Goal: Transaction & Acquisition: Apply for Certification

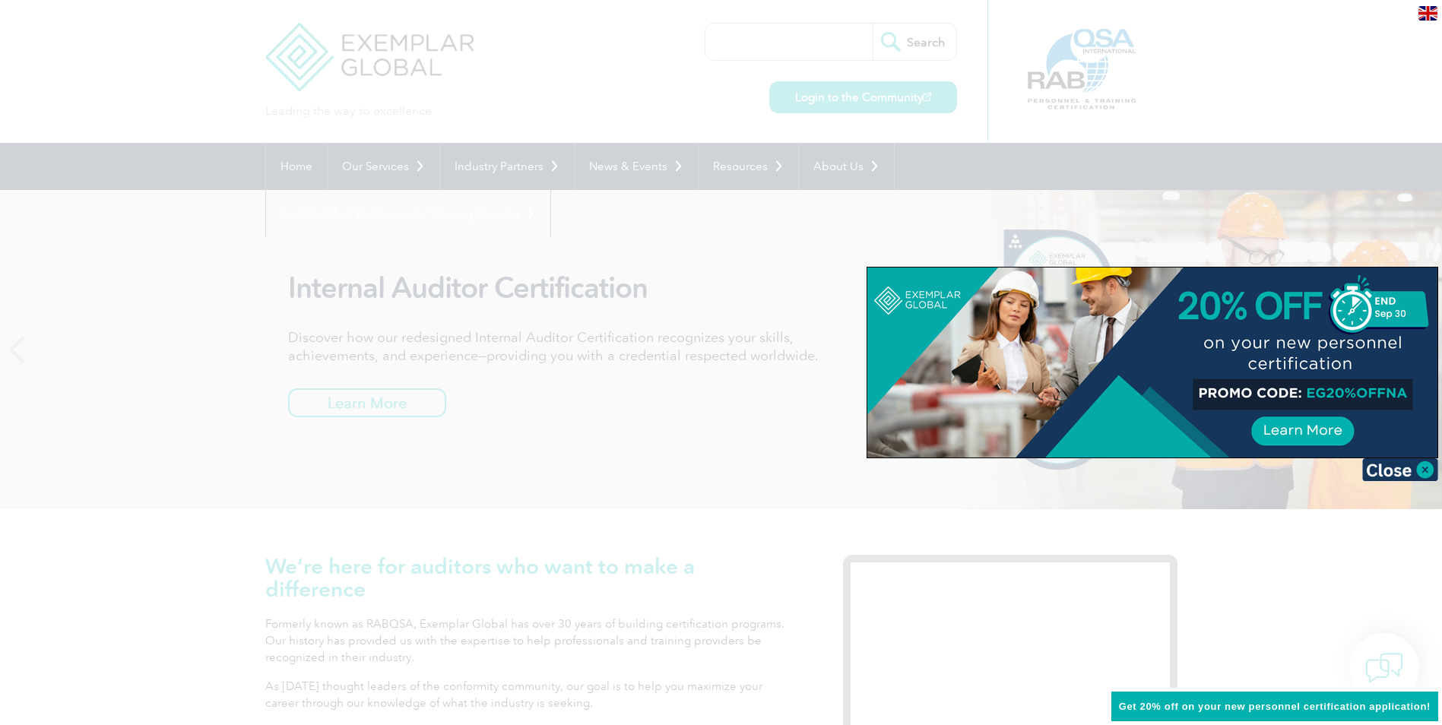
click at [792, 37] on div at bounding box center [721, 362] width 1442 height 725
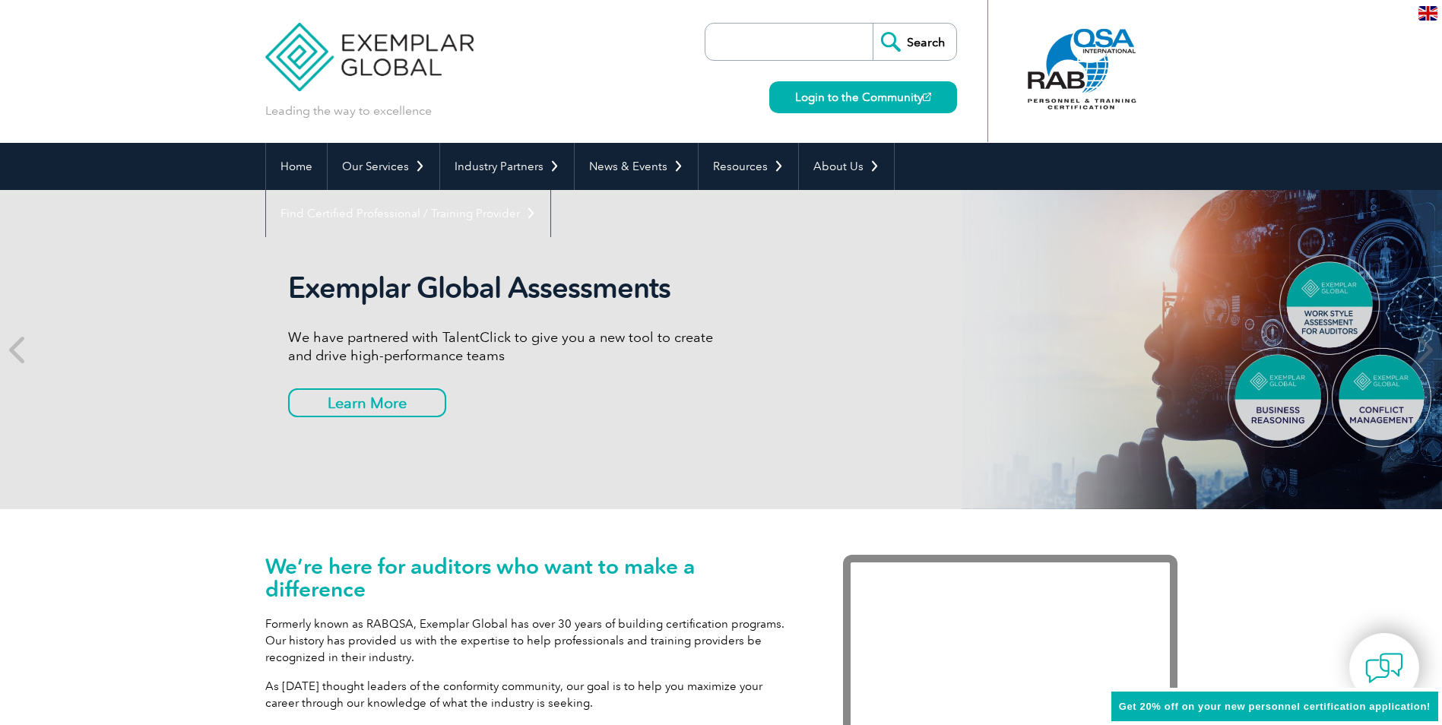
click at [779, 44] on input "search" at bounding box center [793, 42] width 160 height 36
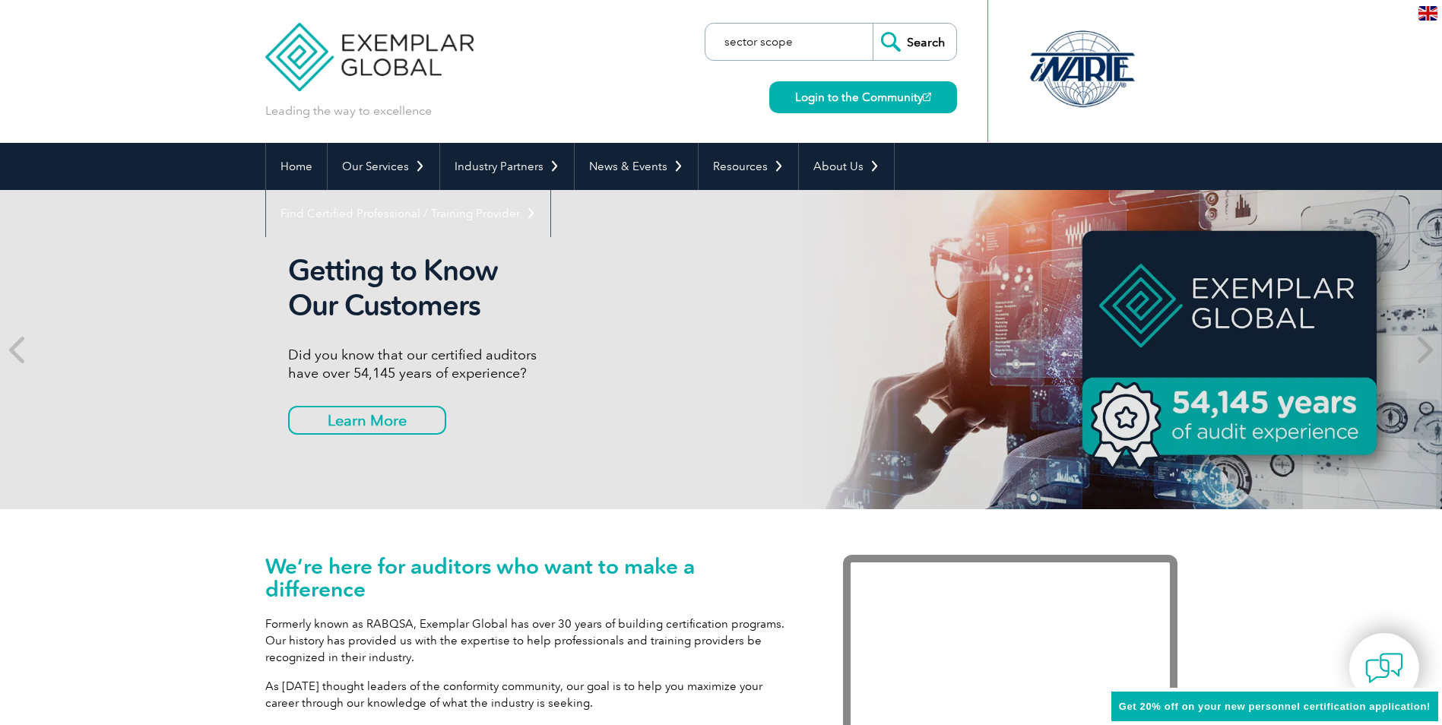
type input "sector scope"
click at [936, 40] on input "Search" at bounding box center [915, 42] width 84 height 36
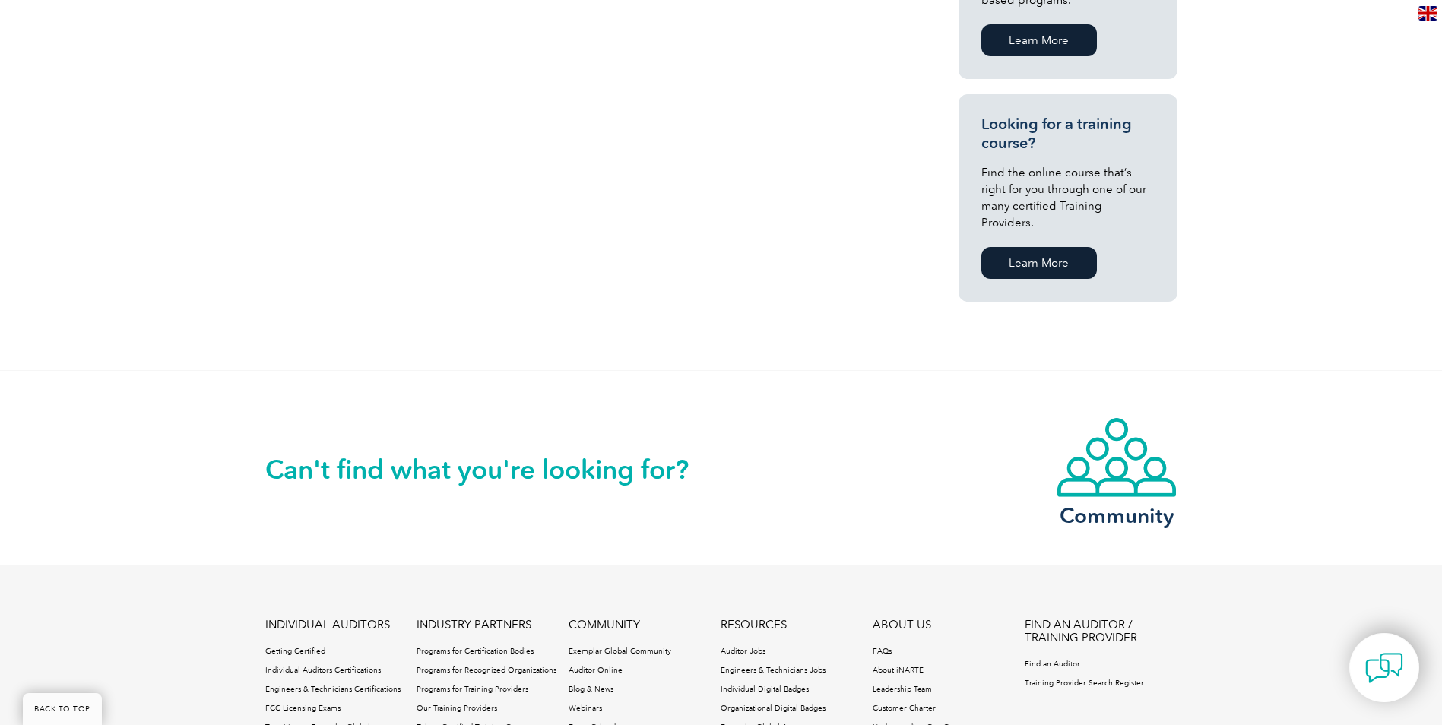
scroll to position [912, 0]
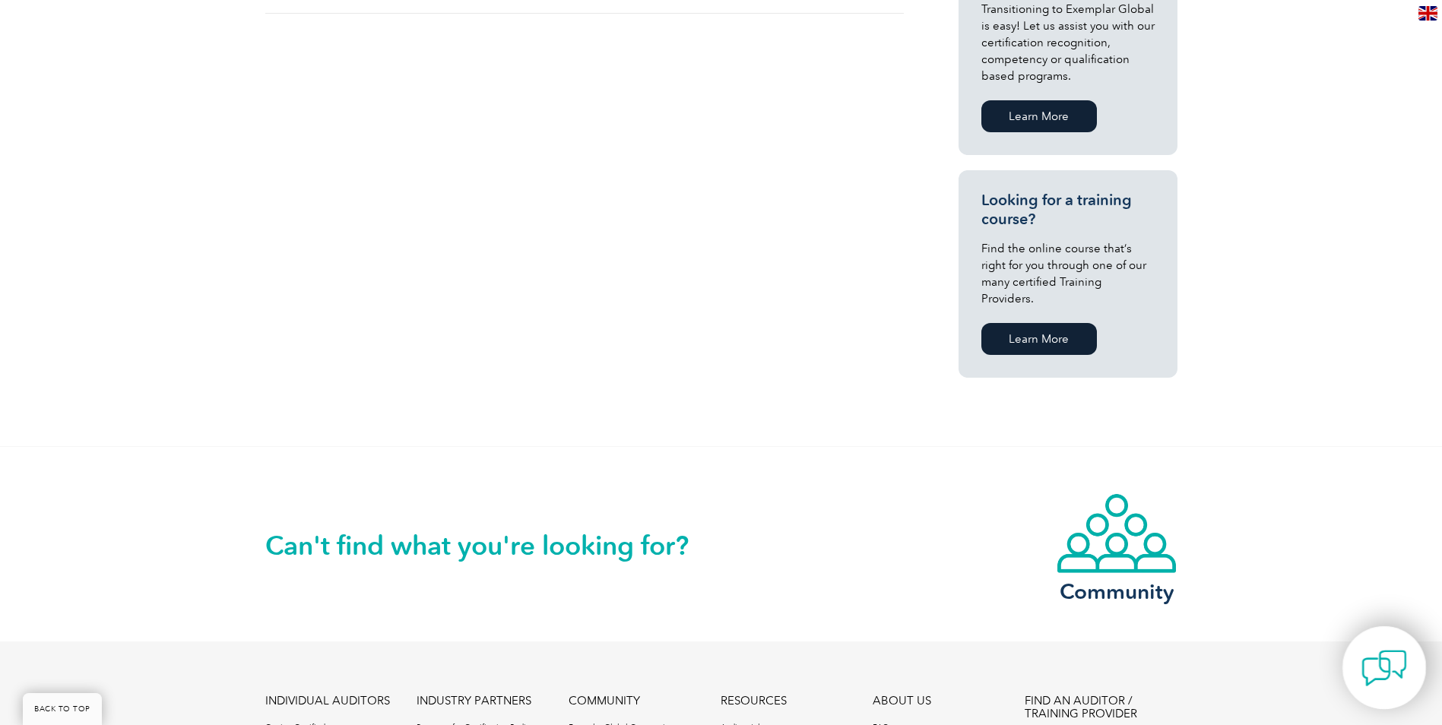
click at [1392, 677] on img at bounding box center [1384, 668] width 46 height 46
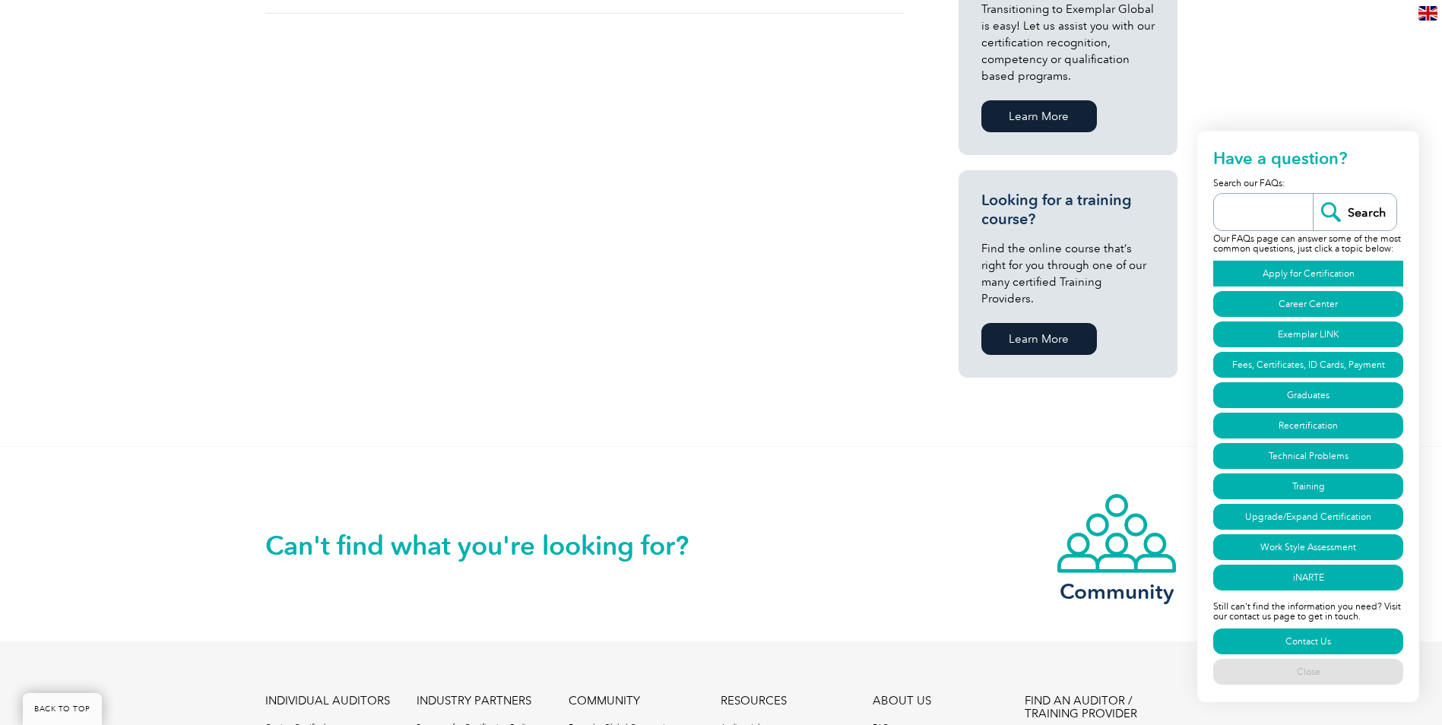
click at [1266, 271] on link "Apply for Certification" at bounding box center [1308, 274] width 190 height 26
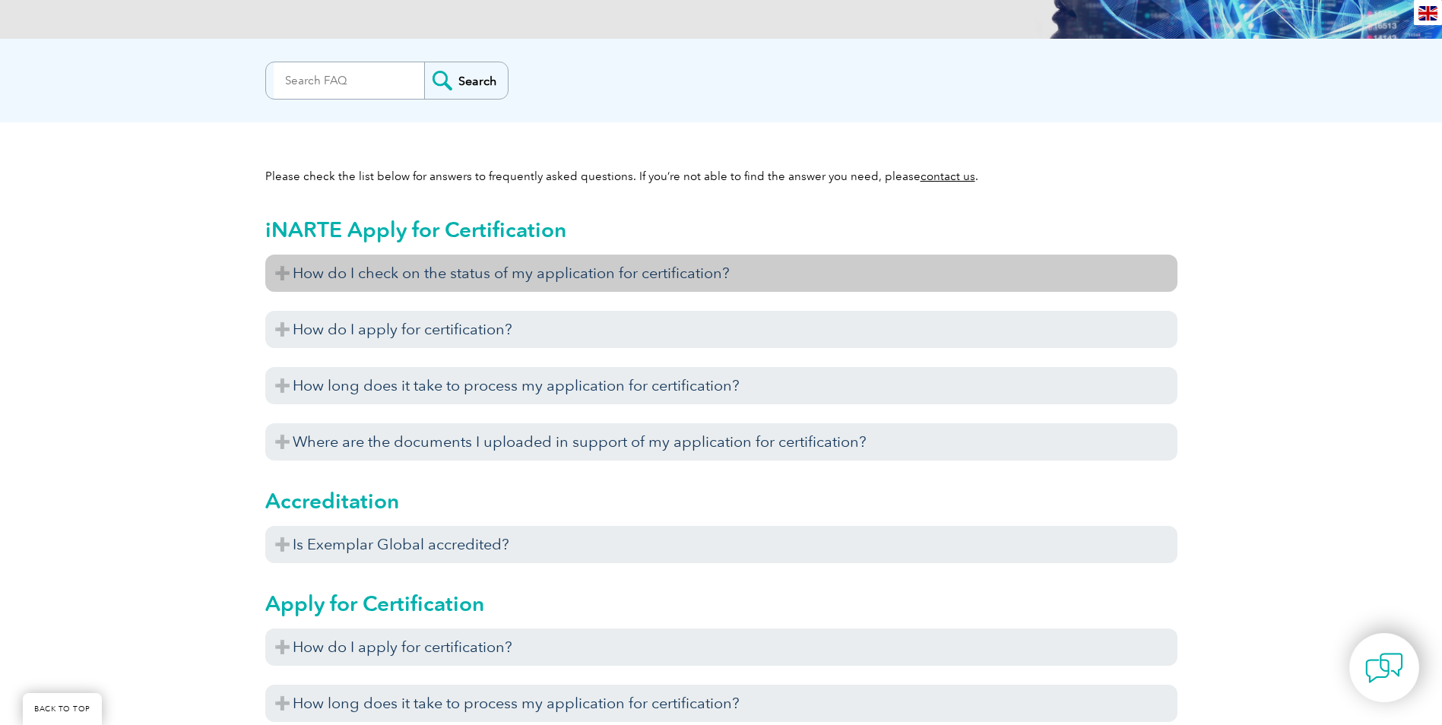
scroll to position [265, 0]
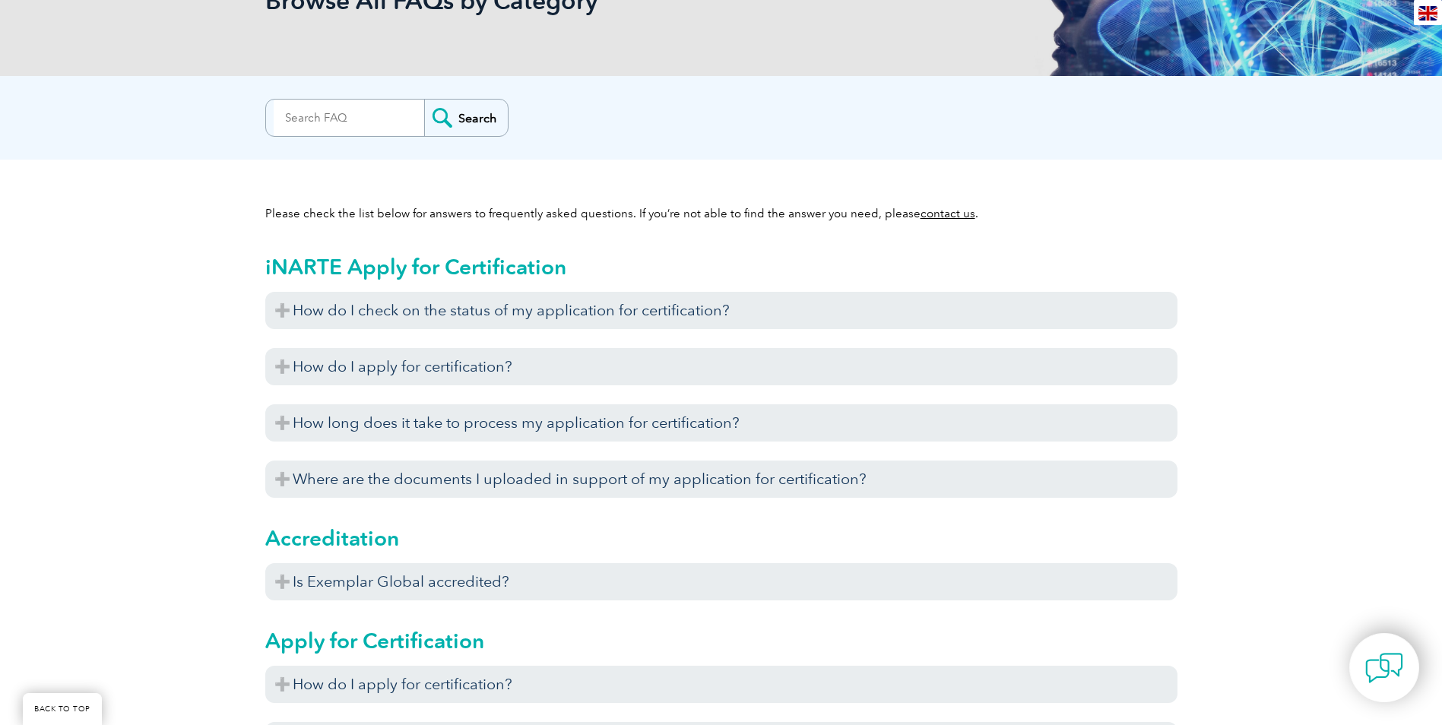
click at [315, 106] on input "search" at bounding box center [349, 118] width 151 height 36
type input "sector scope"
click at [449, 125] on input "Search" at bounding box center [466, 118] width 84 height 36
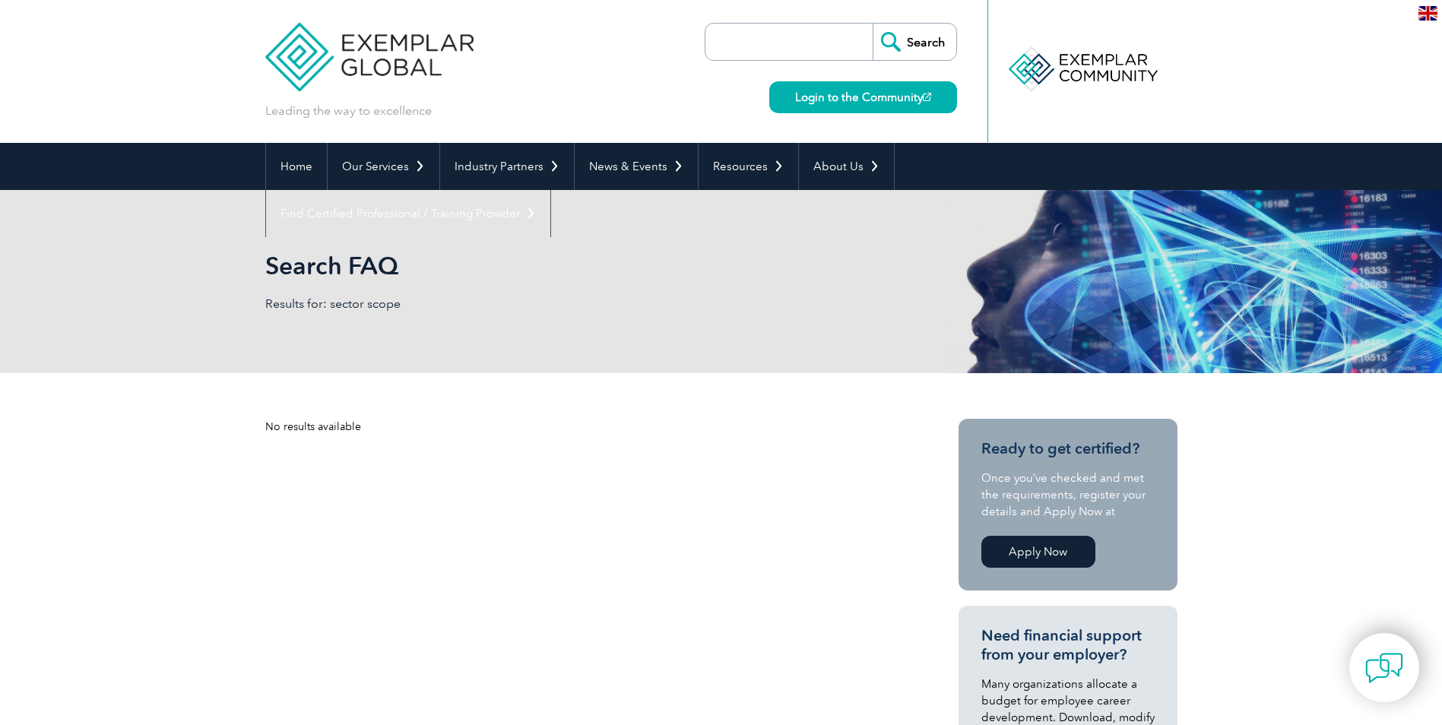
click at [749, 41] on input "search" at bounding box center [793, 42] width 160 height 36
type input "sector"
click at [891, 44] on input "Search" at bounding box center [915, 42] width 84 height 36
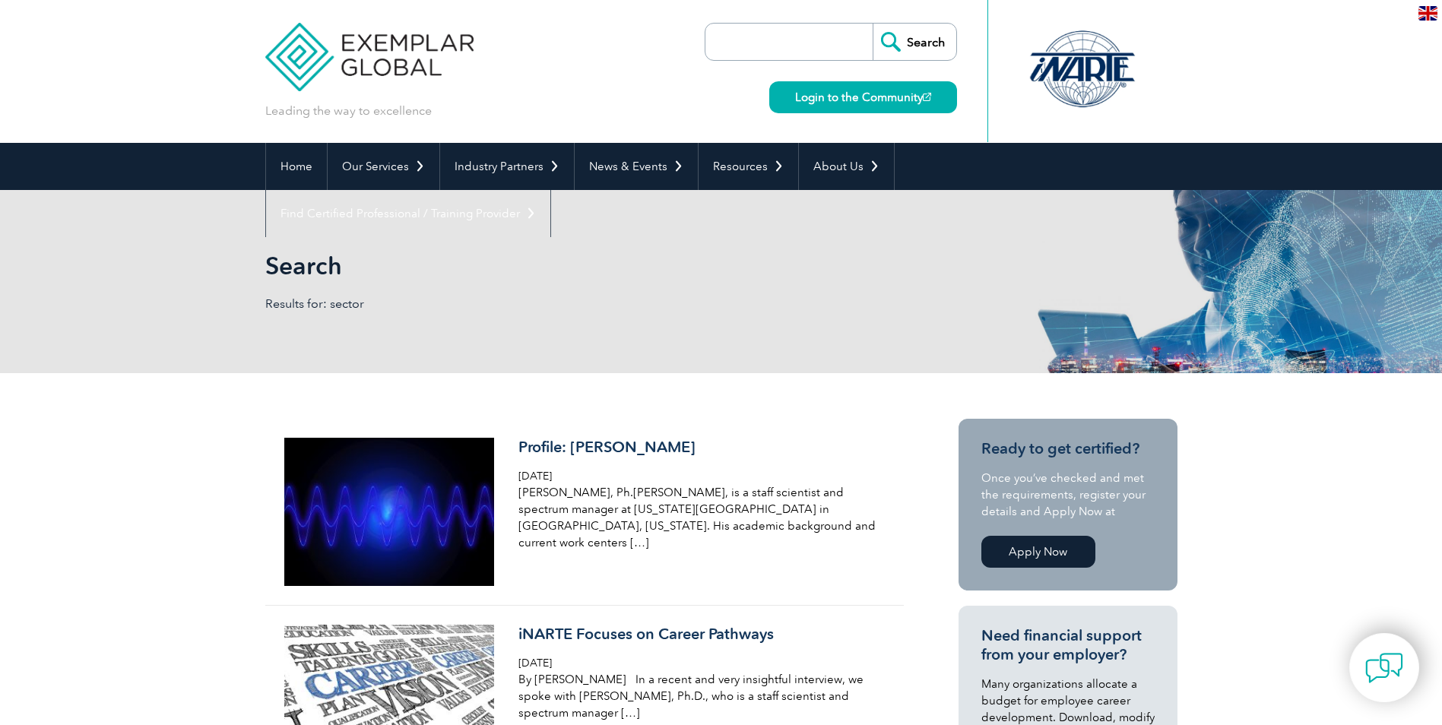
click at [930, 45] on input "Search" at bounding box center [915, 42] width 84 height 36
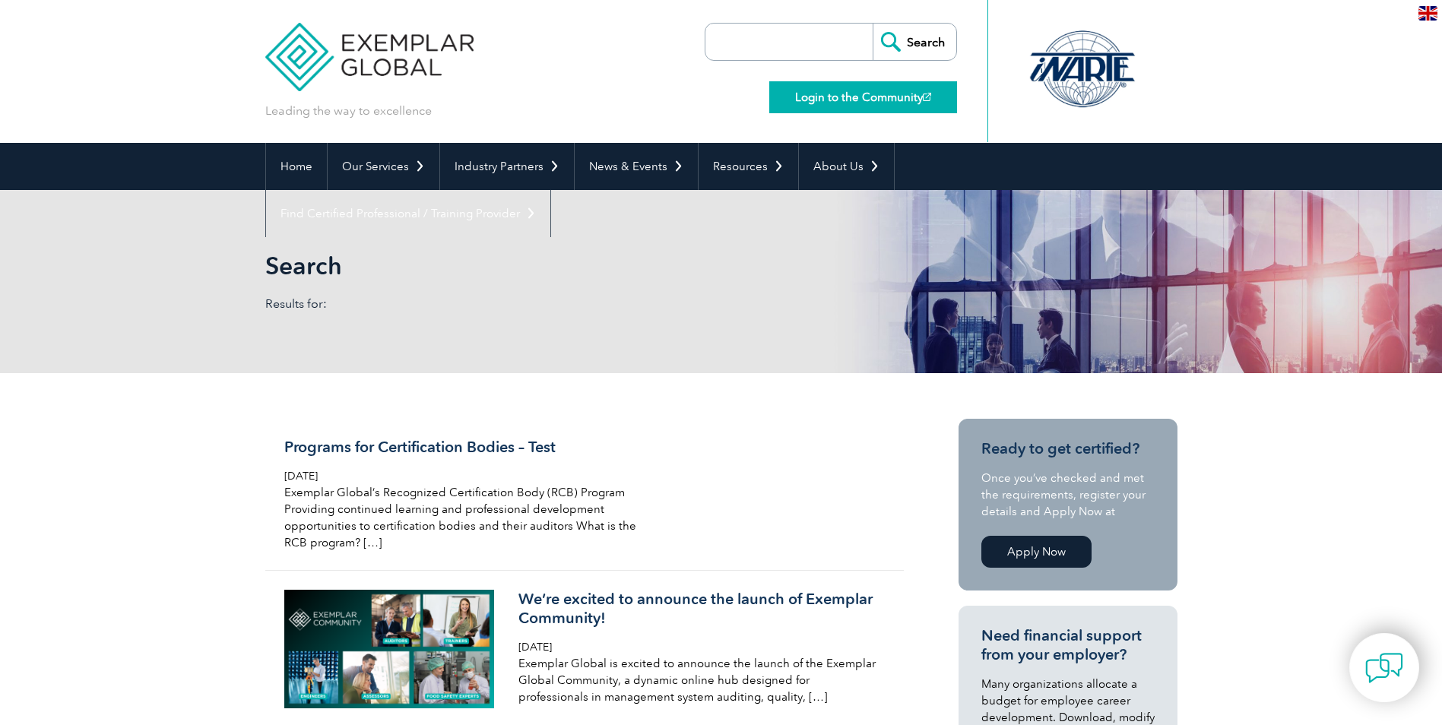
click at [867, 91] on link "Login to the Community" at bounding box center [863, 97] width 188 height 32
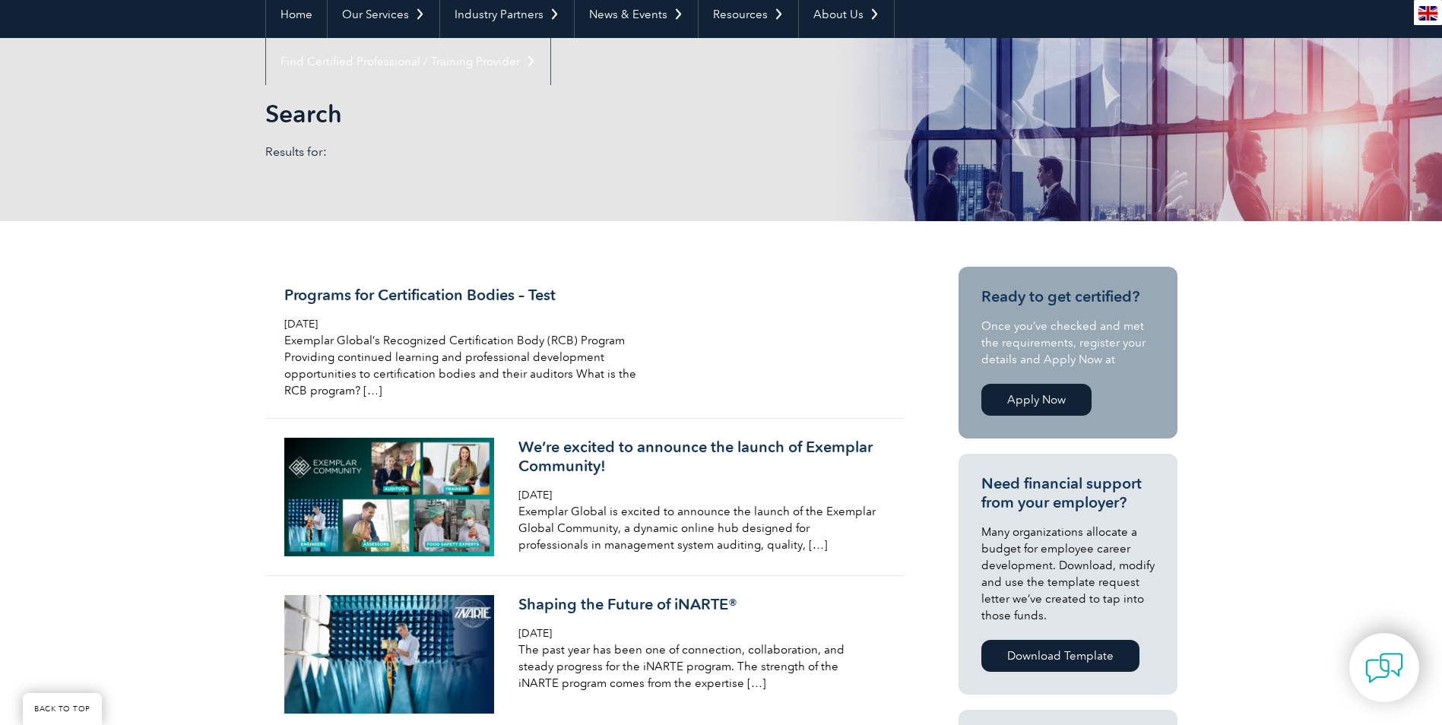
scroll to position [228, 0]
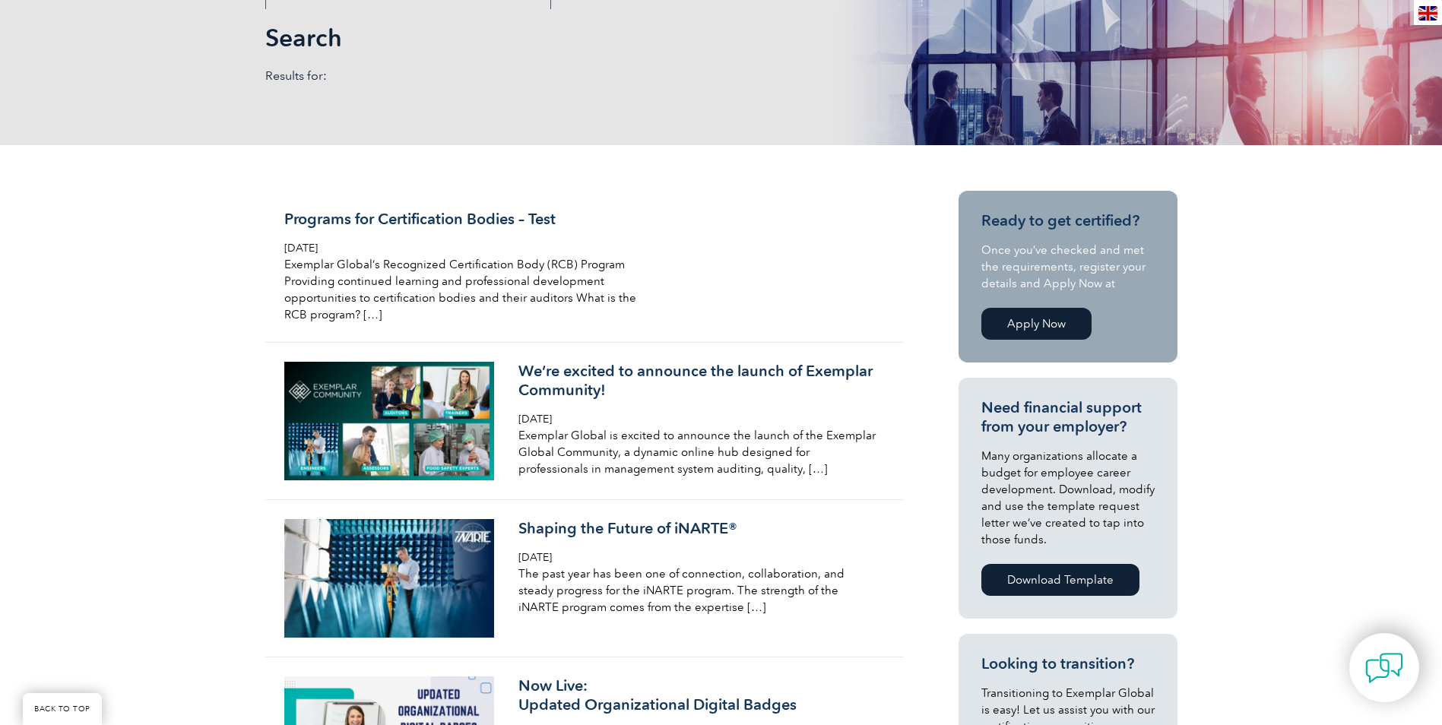
click at [1049, 330] on link "Apply Now" at bounding box center [1036, 324] width 110 height 32
